Goal: Book appointment/travel/reservation

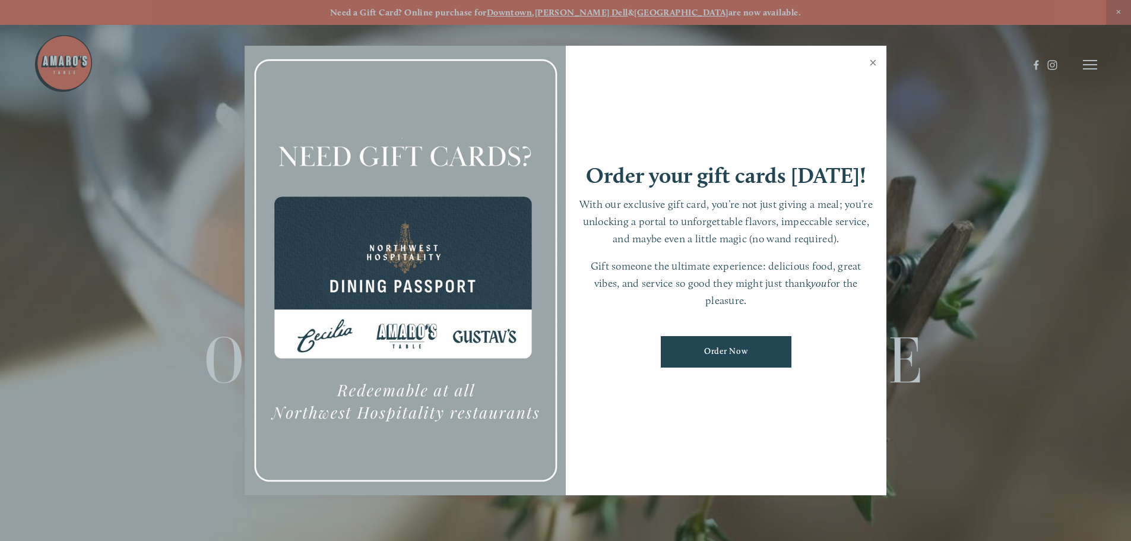
click at [876, 64] on link "Close" at bounding box center [872, 63] width 23 height 33
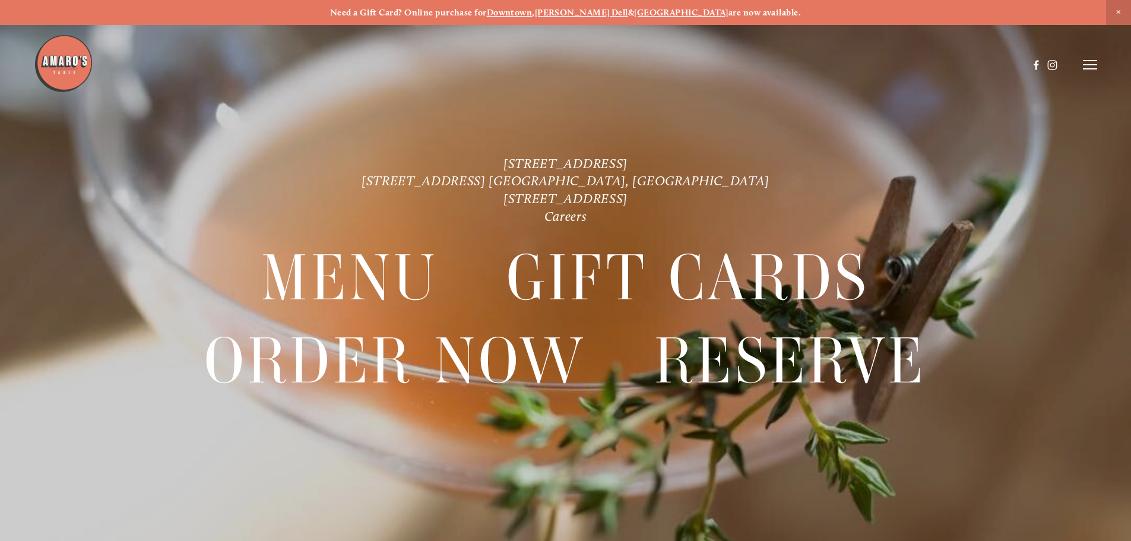
click at [648, 14] on strong "[GEOGRAPHIC_DATA]" at bounding box center [681, 12] width 94 height 11
click at [628, 195] on link "[STREET_ADDRESS]" at bounding box center [565, 199] width 124 height 16
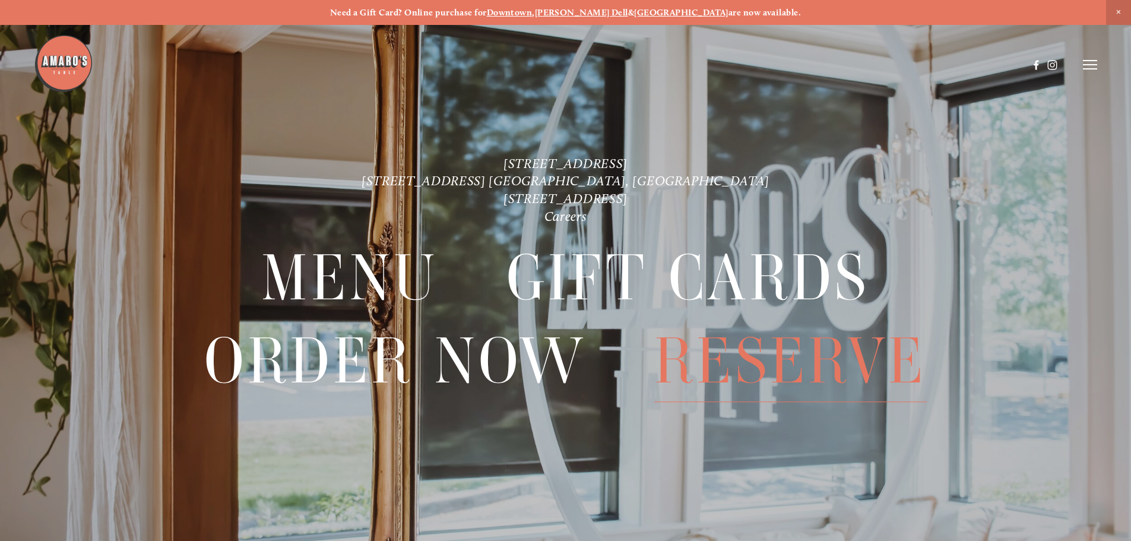
click at [794, 354] on span "Reserve" at bounding box center [790, 361] width 272 height 82
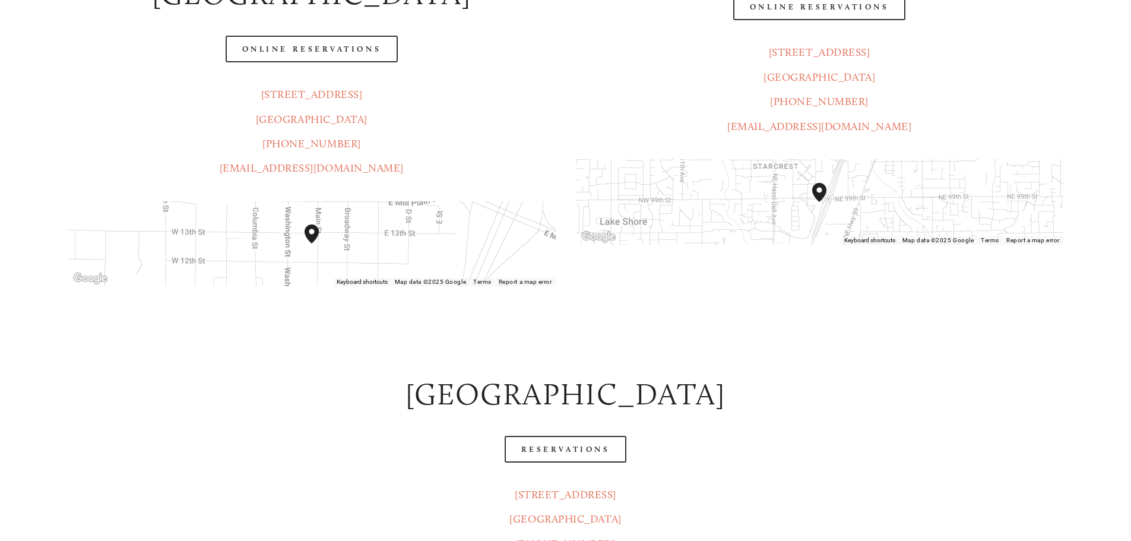
scroll to position [475, 0]
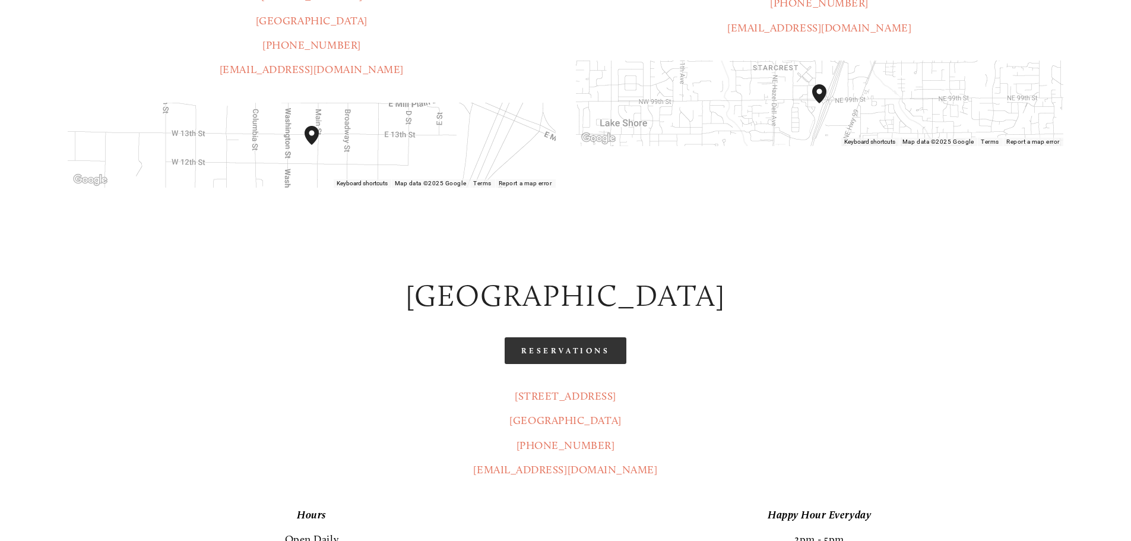
click at [552, 337] on link "Reservations" at bounding box center [566, 350] width 122 height 27
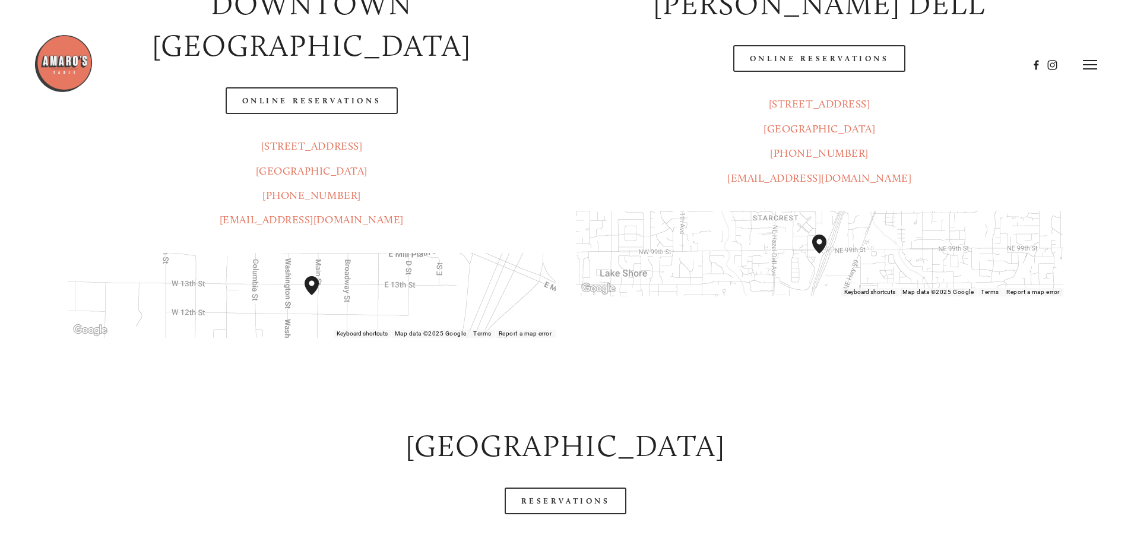
scroll to position [59, 0]
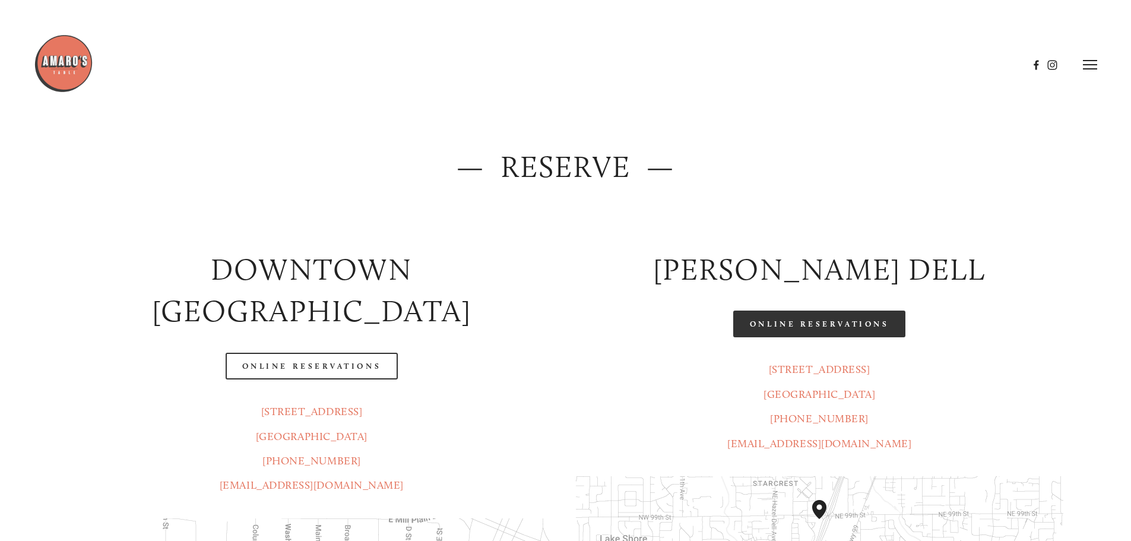
click at [852, 318] on link "Online Reservations" at bounding box center [819, 323] width 172 height 27
